Goal: Information Seeking & Learning: Learn about a topic

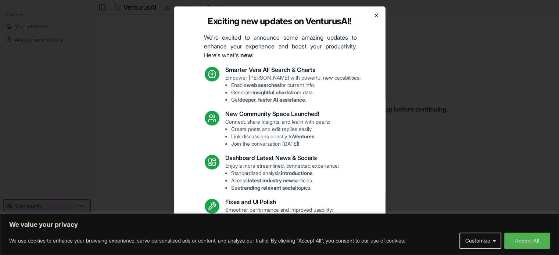
click at [373, 15] on icon "button" at bounding box center [376, 15] width 6 height 6
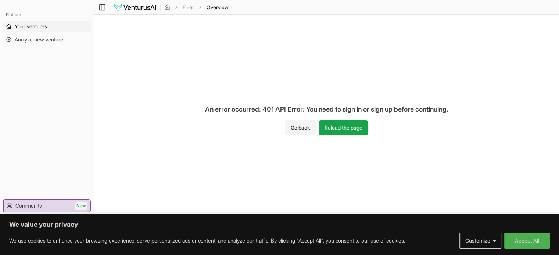
click at [38, 28] on span "Your ventures" at bounding box center [31, 26] width 32 height 7
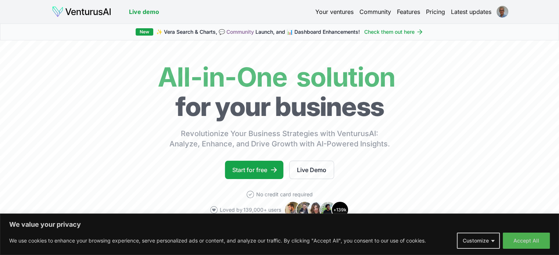
click at [342, 7] on link "Your ventures" at bounding box center [334, 11] width 38 height 9
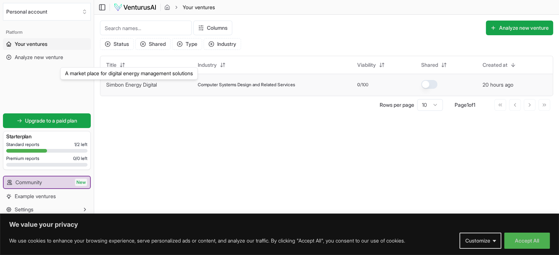
click at [135, 84] on link "Simbon Energy Digital" at bounding box center [131, 85] width 51 height 6
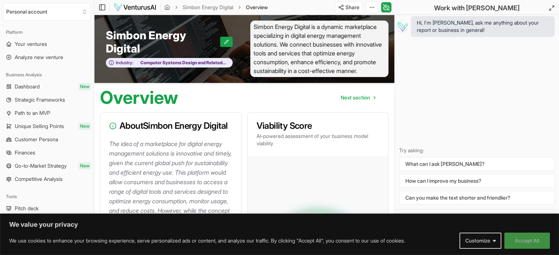
click at [526, 240] on button "Accept All" at bounding box center [527, 241] width 46 height 16
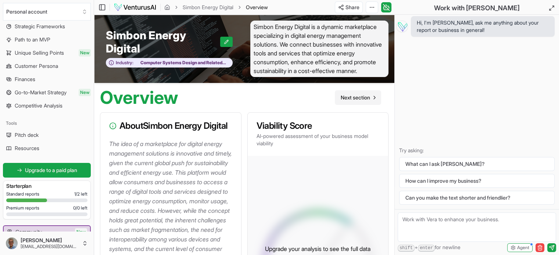
click at [359, 98] on span "Next section" at bounding box center [355, 97] width 29 height 7
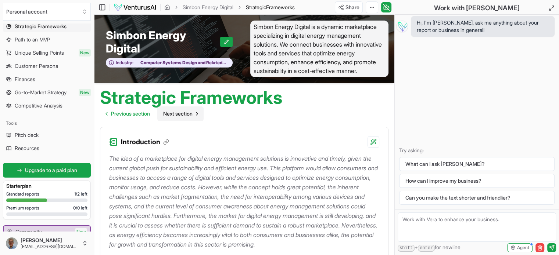
click at [180, 114] on span "Next section" at bounding box center [177, 113] width 29 height 7
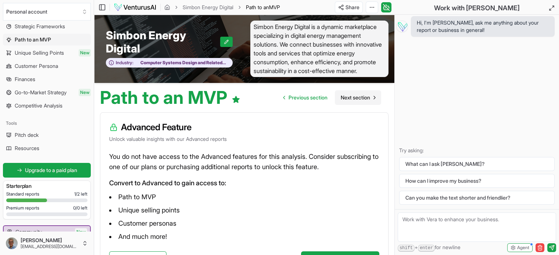
click at [354, 98] on span "Next section" at bounding box center [355, 97] width 29 height 7
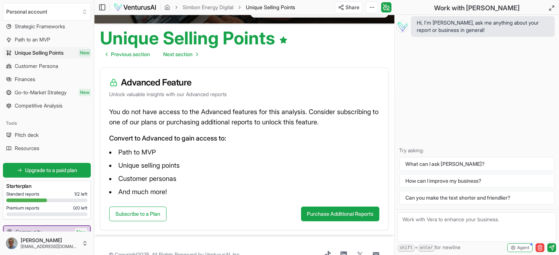
scroll to position [77, 0]
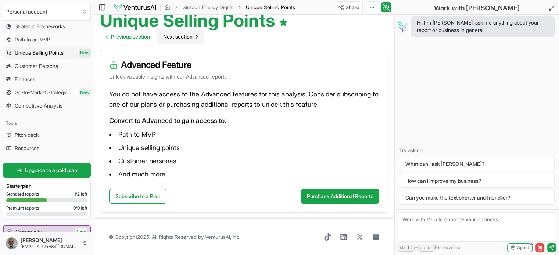
click at [182, 37] on span "Next section" at bounding box center [177, 36] width 29 height 7
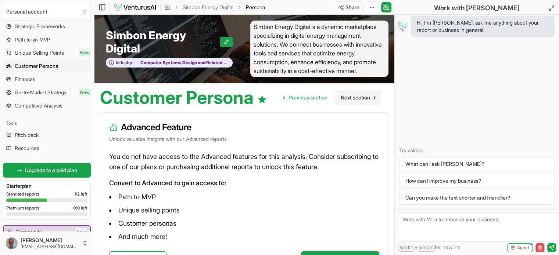
click at [349, 98] on span "Next section" at bounding box center [355, 97] width 29 height 7
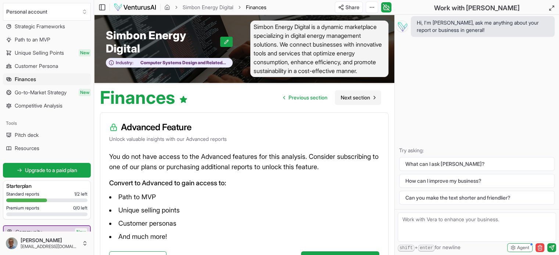
click at [349, 98] on span "Next section" at bounding box center [355, 97] width 29 height 7
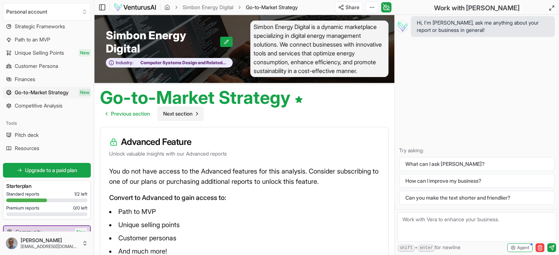
click at [186, 110] on span "Next section" at bounding box center [177, 113] width 29 height 7
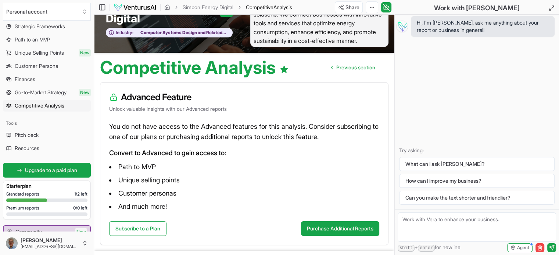
scroll to position [62, 0]
